Goal: Transaction & Acquisition: Withdraw money

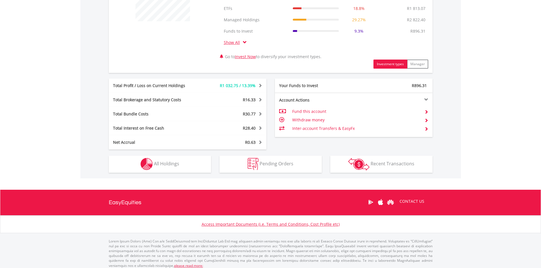
scroll to position [256, 0]
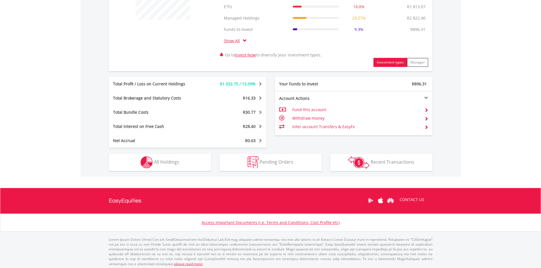
click at [321, 116] on td "Withdraw money" at bounding box center [356, 118] width 128 height 9
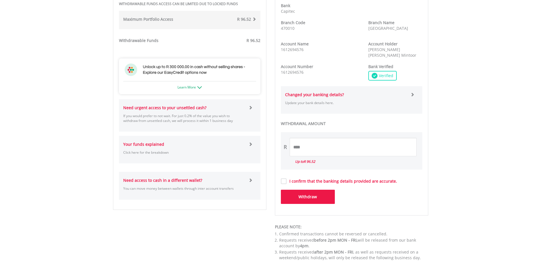
scroll to position [256, 0]
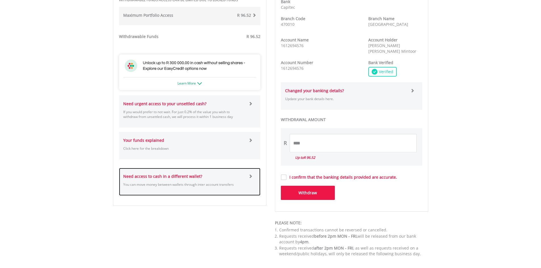
click at [249, 176] on span at bounding box center [251, 176] width 4 height 4
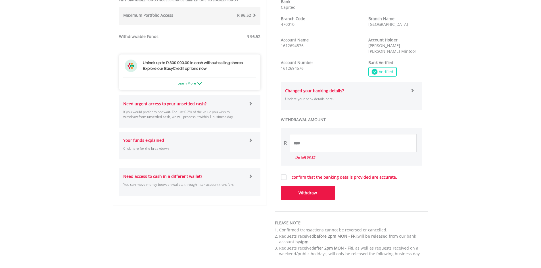
click at [250, 104] on span at bounding box center [251, 104] width 4 height 4
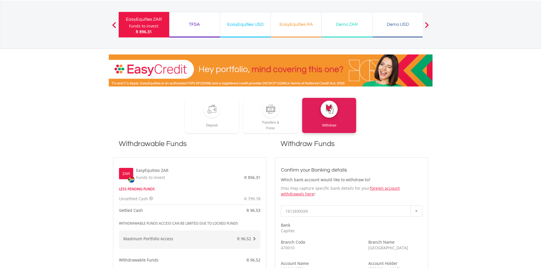
scroll to position [28, 0]
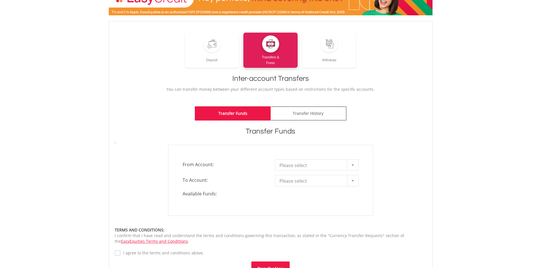
scroll to position [57, 0]
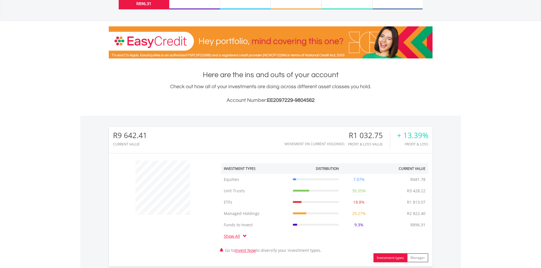
scroll to position [57, 0]
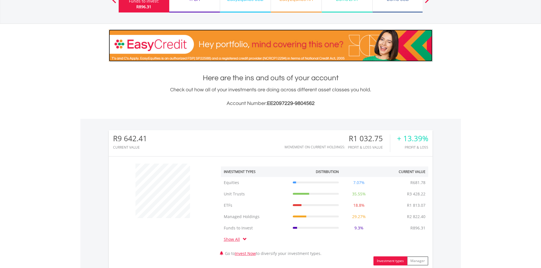
click at [236, 45] on img at bounding box center [271, 46] width 324 height 32
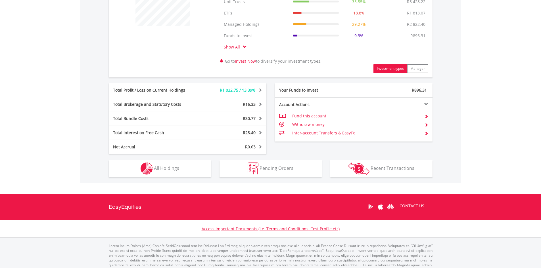
scroll to position [256, 0]
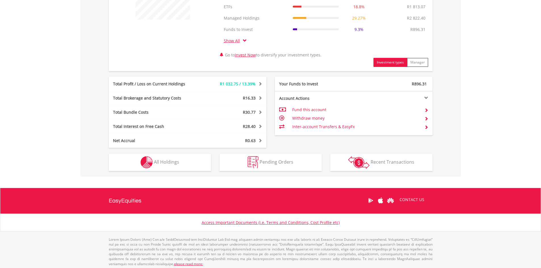
click at [305, 117] on td "Withdraw money" at bounding box center [356, 118] width 128 height 9
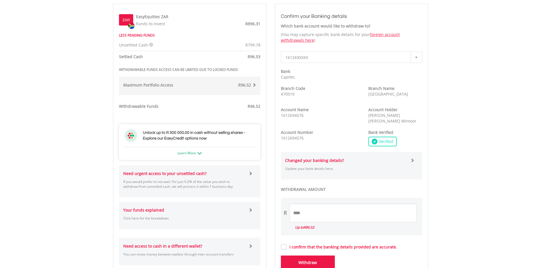
scroll to position [199, 0]
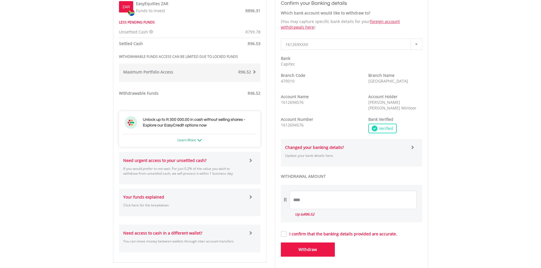
click at [251, 161] on span at bounding box center [251, 161] width 4 height 4
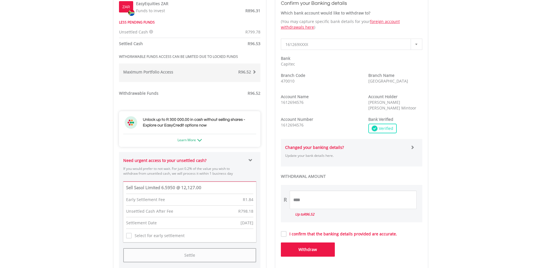
scroll to position [227, 0]
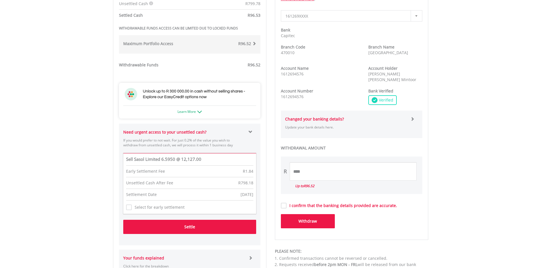
click at [201, 226] on button "Settle" at bounding box center [189, 227] width 133 height 14
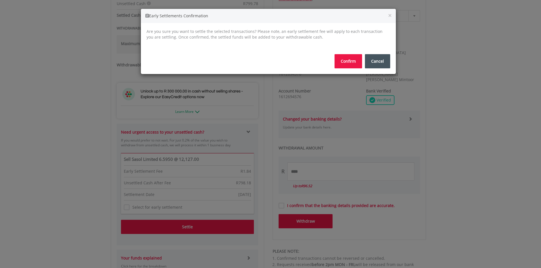
click at [357, 62] on button "Confirm" at bounding box center [349, 61] width 28 height 14
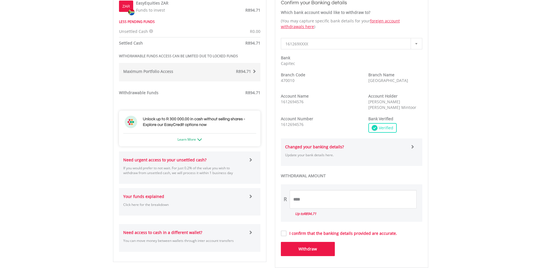
scroll to position [227, 0]
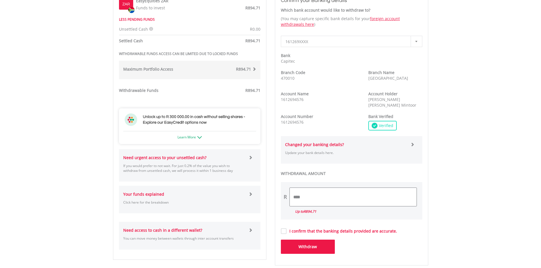
click at [313, 194] on input "****" at bounding box center [353, 197] width 127 height 18
drag, startPoint x: 313, startPoint y: 194, endPoint x: 274, endPoint y: 196, distance: 39.6
click at [274, 196] on div "**********" at bounding box center [352, 138] width 162 height 351
type input "***"
click at [287, 230] on label "I confirm that the banking details provided are accurate." at bounding box center [342, 232] width 111 height 6
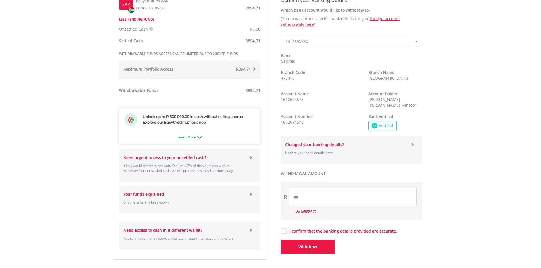
click at [309, 246] on button "Withdraw" at bounding box center [308, 247] width 54 height 14
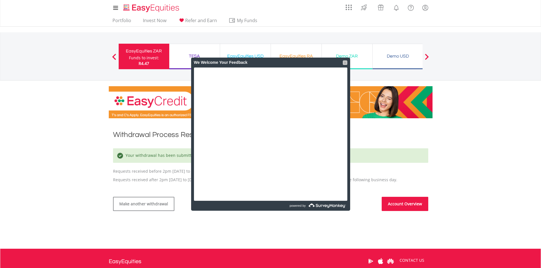
click at [345, 62] on div at bounding box center [345, 63] width 5 height 5
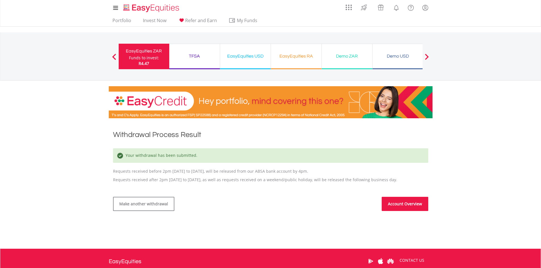
click at [406, 204] on link "Account Overview" at bounding box center [405, 204] width 47 height 14
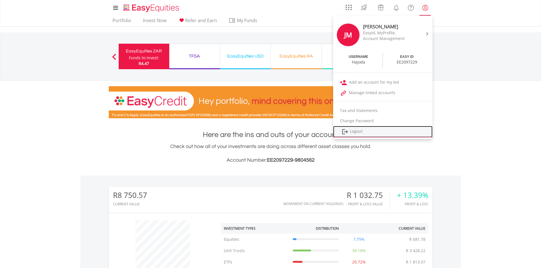
click at [357, 132] on link "Logout" at bounding box center [382, 132] width 99 height 12
